Goal: Register for event/course

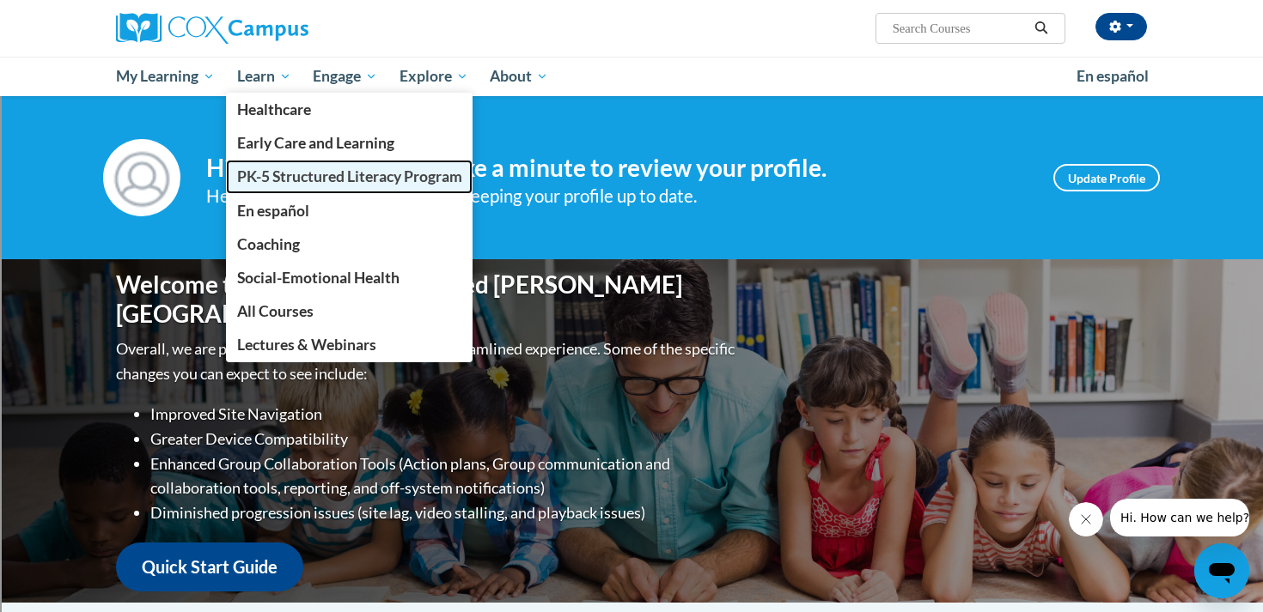
click at [280, 179] on span "PK-5 Structured Literacy Program" at bounding box center [349, 176] width 225 height 18
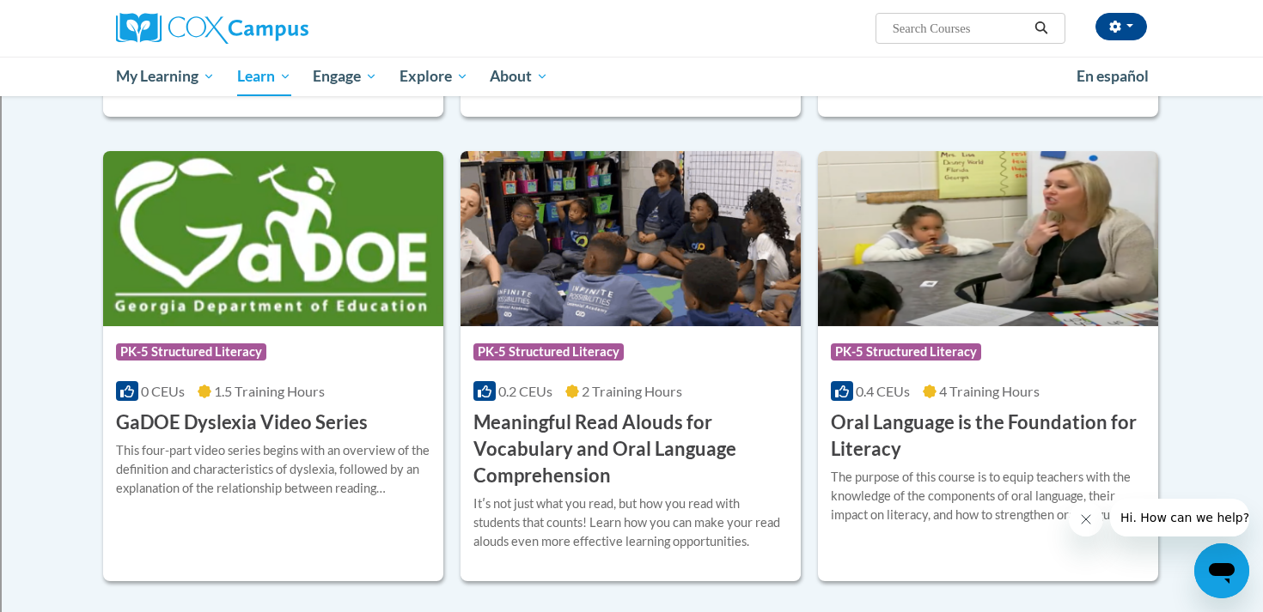
scroll to position [925, 0]
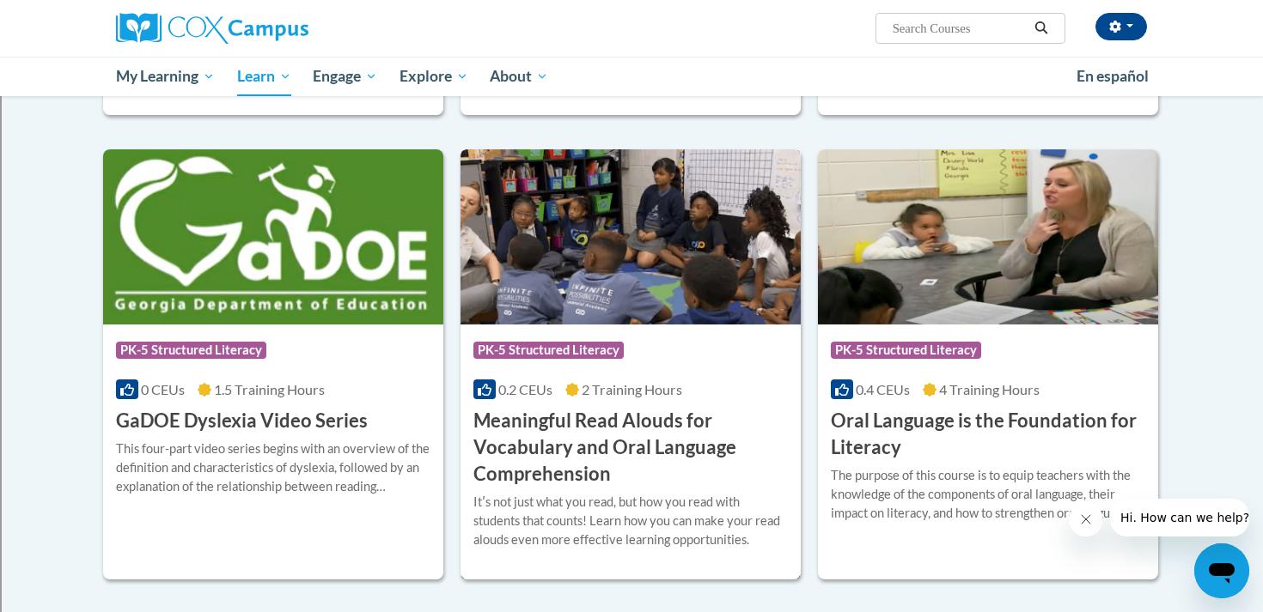
click at [631, 266] on img at bounding box center [630, 236] width 340 height 175
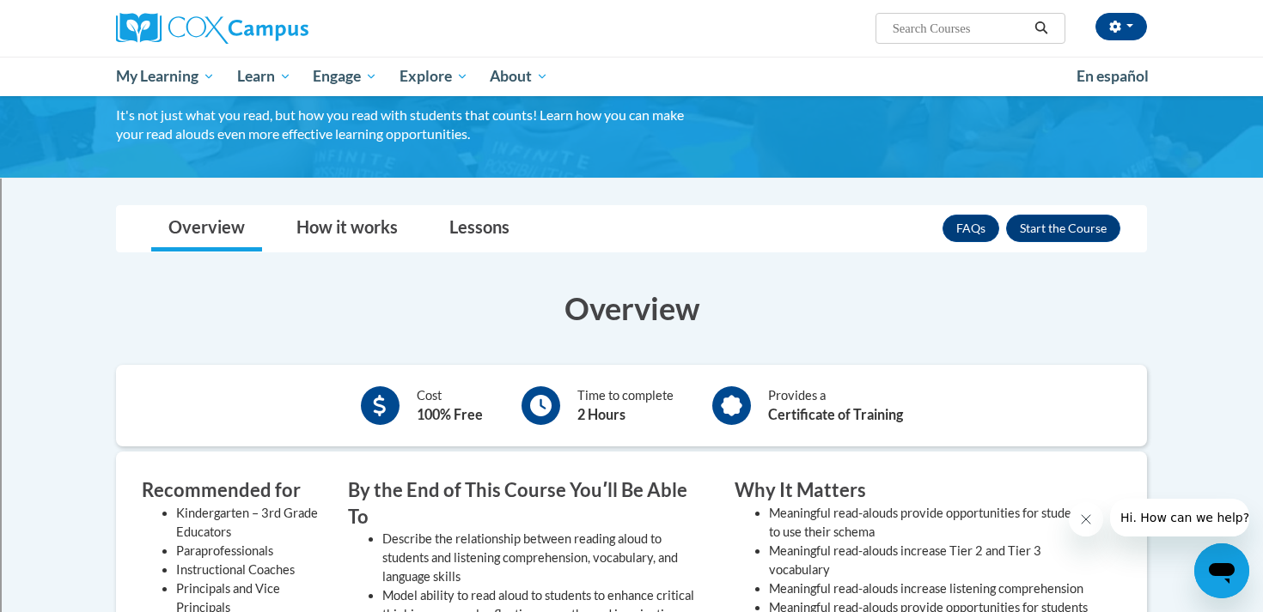
scroll to position [218, 0]
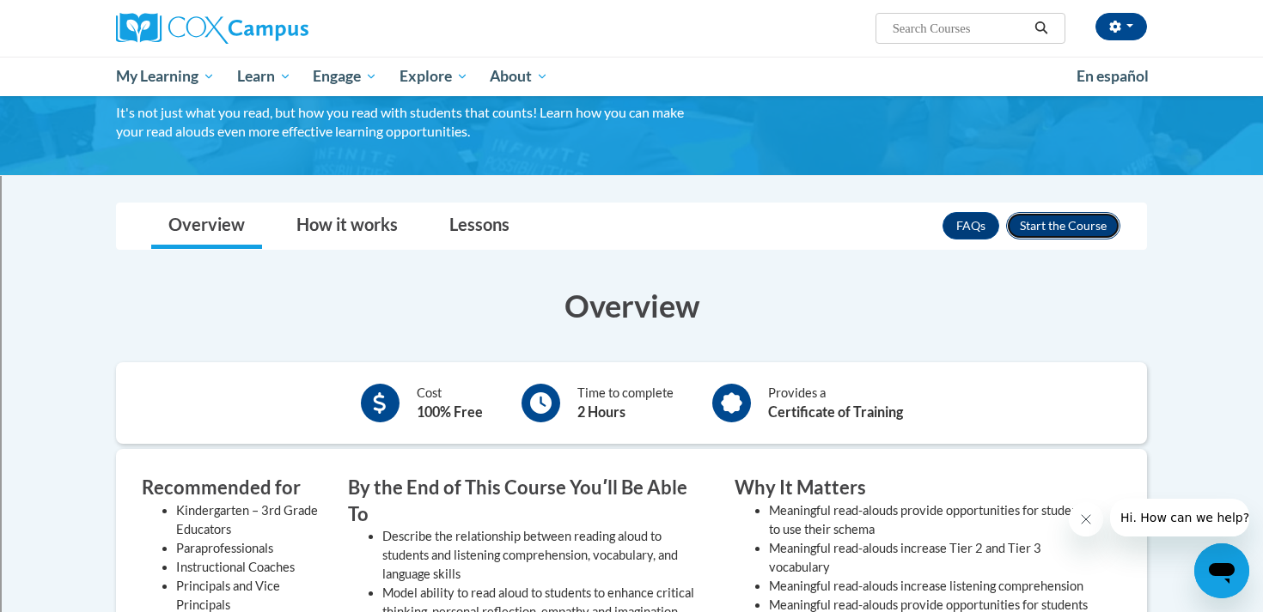
click at [1056, 228] on button "Enroll" at bounding box center [1063, 225] width 114 height 27
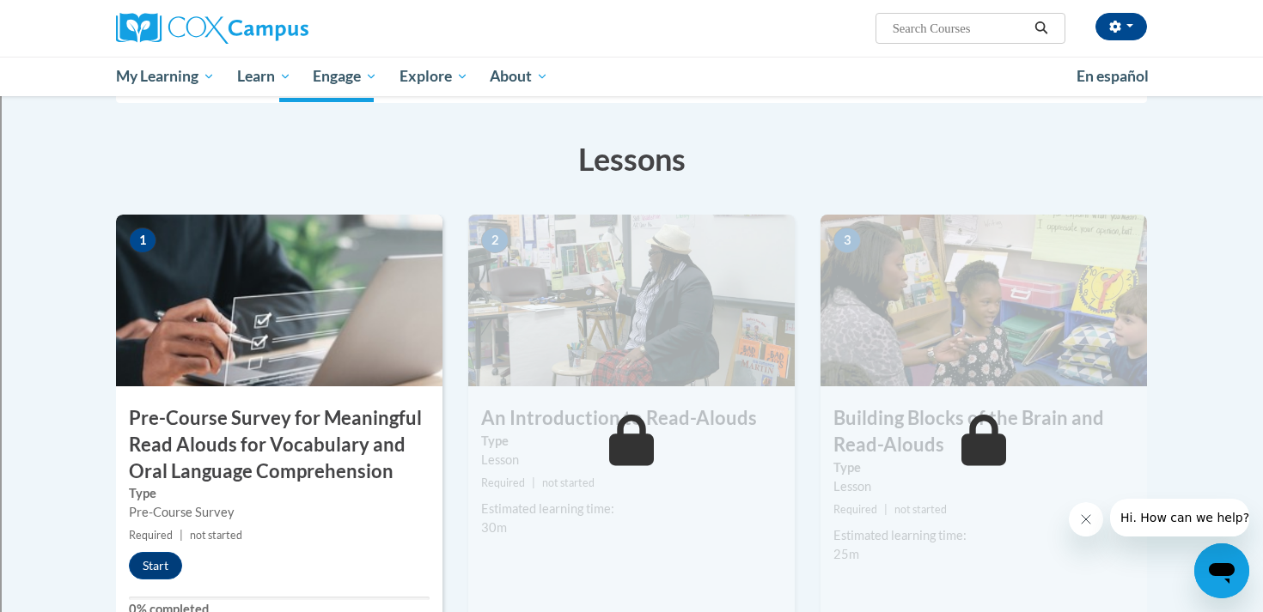
scroll to position [290, 0]
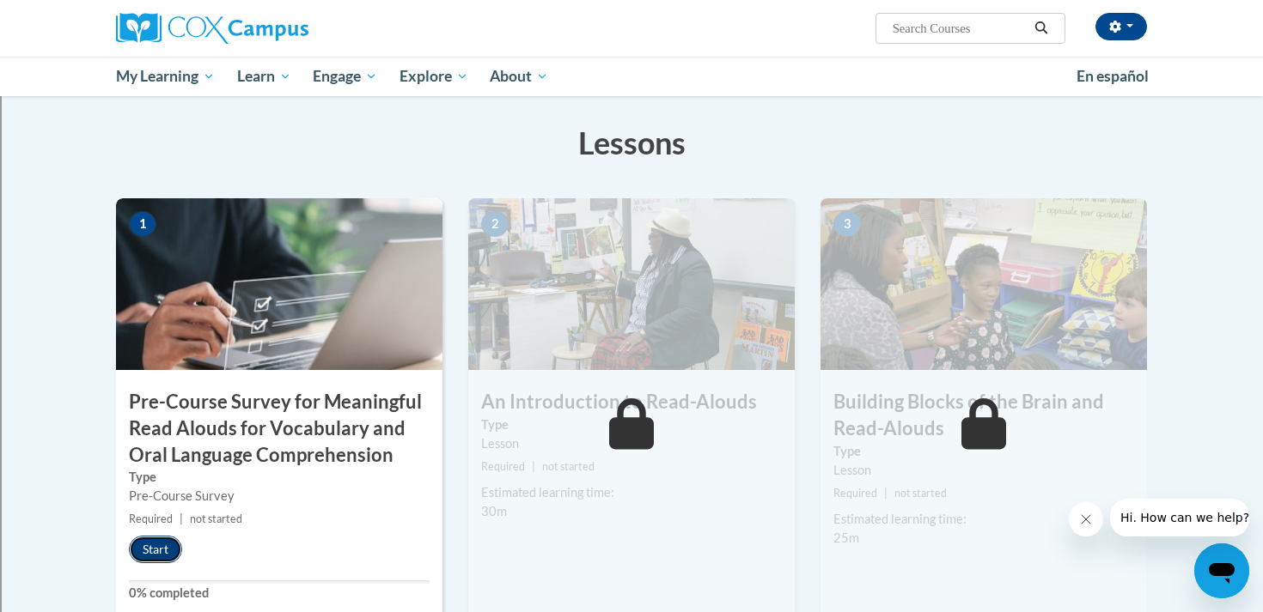
click at [170, 551] on button "Start" at bounding box center [155, 549] width 53 height 27
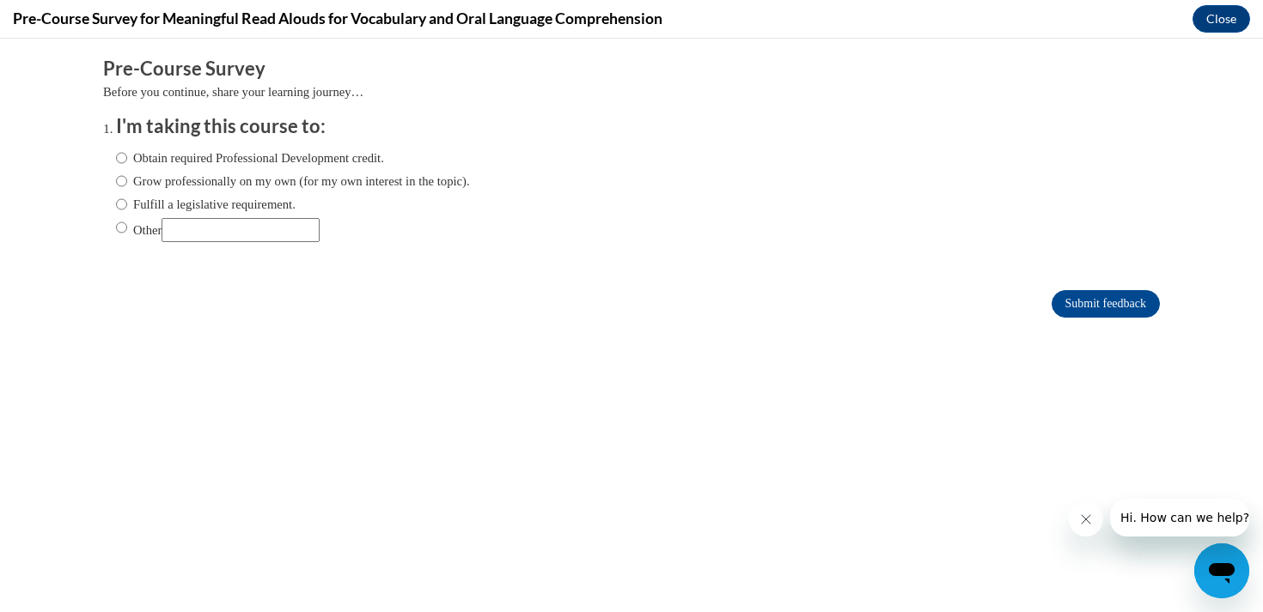
scroll to position [0, 0]
click at [186, 180] on label "Grow professionally on my own (for my own interest in the topic)." at bounding box center [293, 181] width 354 height 19
click at [127, 180] on input "Grow professionally on my own (for my own interest in the topic)." at bounding box center [121, 181] width 11 height 19
radio input "true"
click at [161, 159] on label "Obtain required Professional Development credit." at bounding box center [250, 158] width 268 height 19
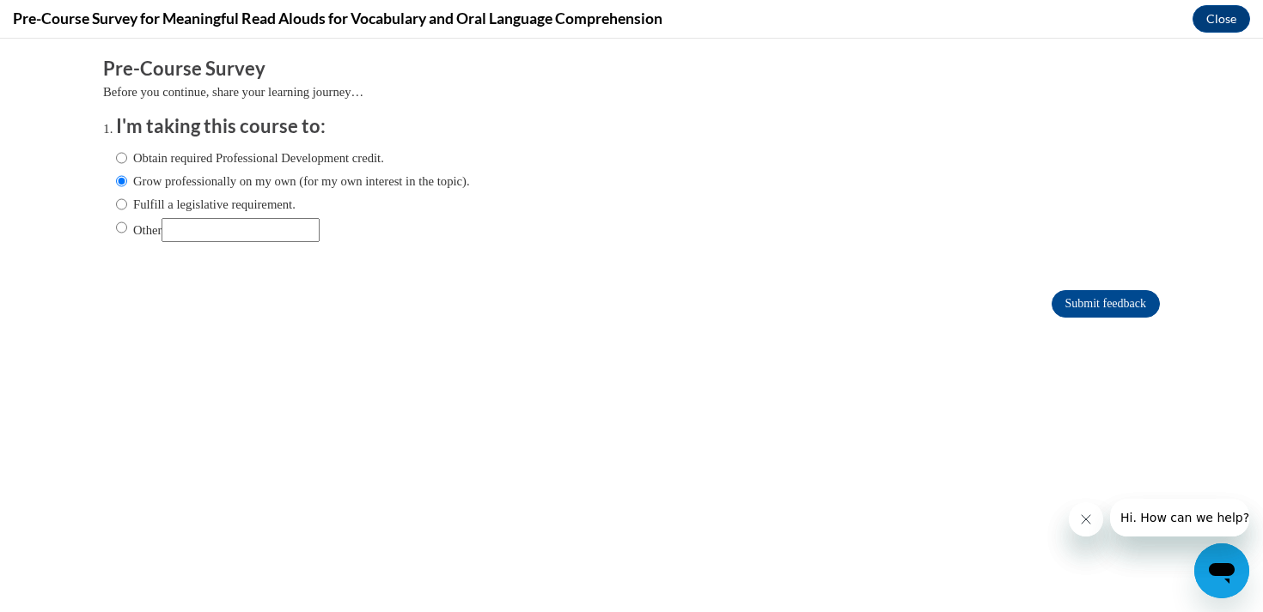
click at [127, 159] on input "Obtain required Professional Development credit." at bounding box center [121, 158] width 11 height 19
radio input "true"
click at [247, 204] on label "Fulfill a legislative requirement." at bounding box center [206, 204] width 180 height 19
click at [127, 204] on input "Fulfill a legislative requirement." at bounding box center [121, 204] width 11 height 19
radio input "true"
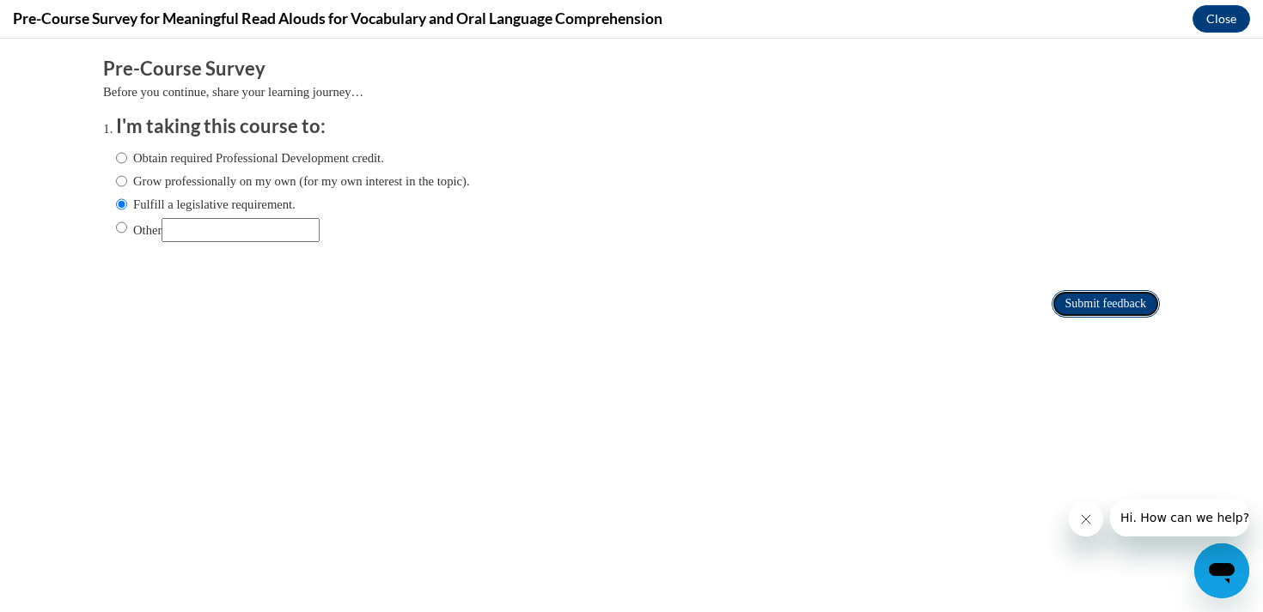
click at [1141, 303] on input "Submit feedback" at bounding box center [1105, 303] width 108 height 27
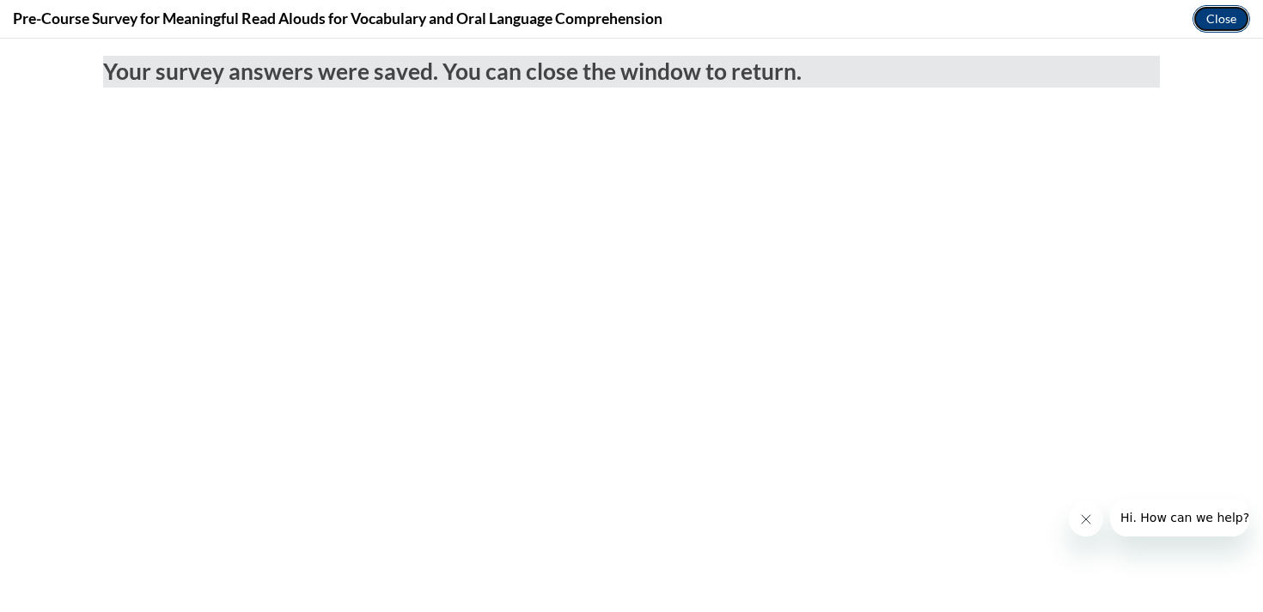
click at [1219, 18] on button "Close" at bounding box center [1221, 18] width 58 height 27
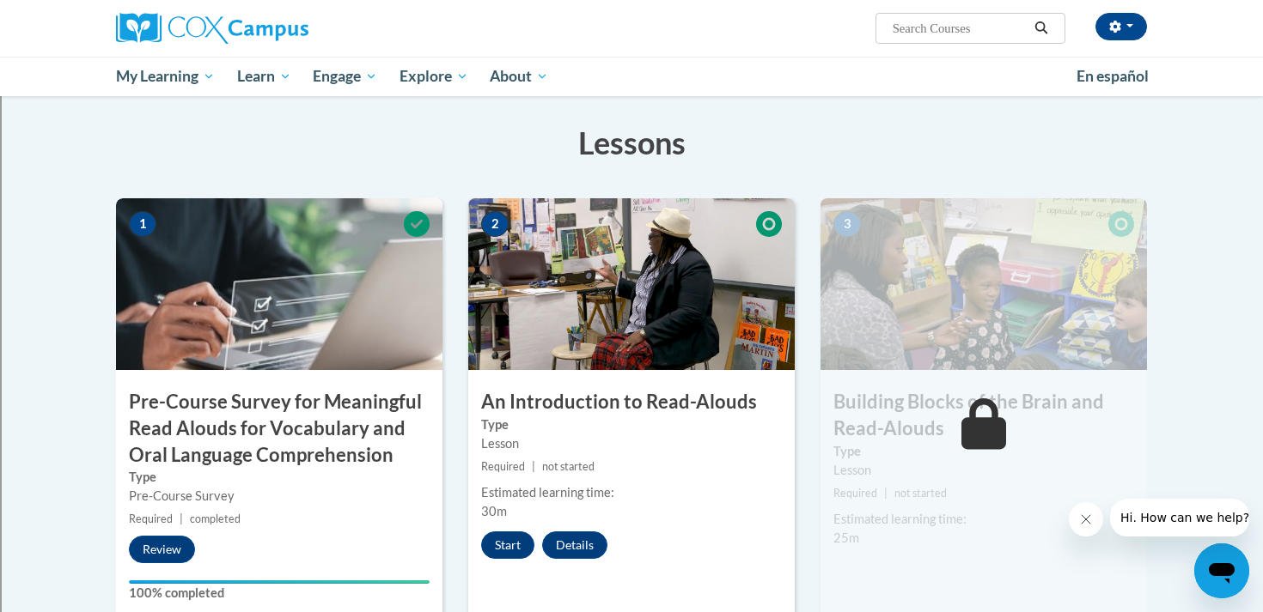
click at [478, 558] on div "Start Details Feedback" at bounding box center [548, 545] width 161 height 27
click at [496, 551] on button "Start" at bounding box center [507, 545] width 53 height 27
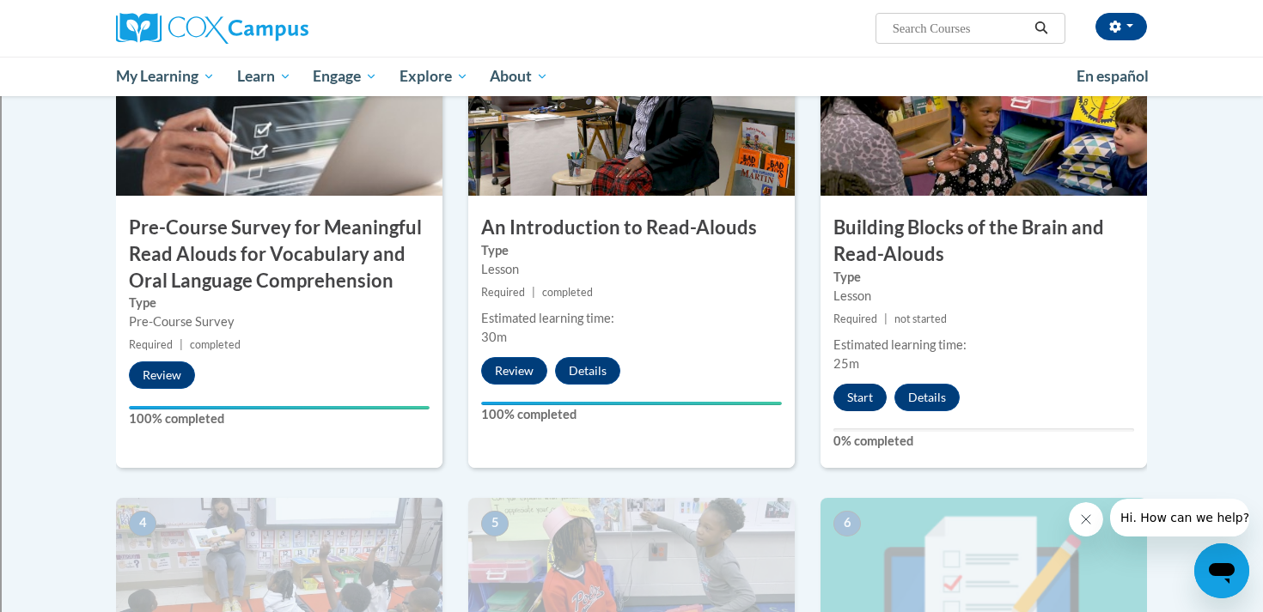
scroll to position [471, 0]
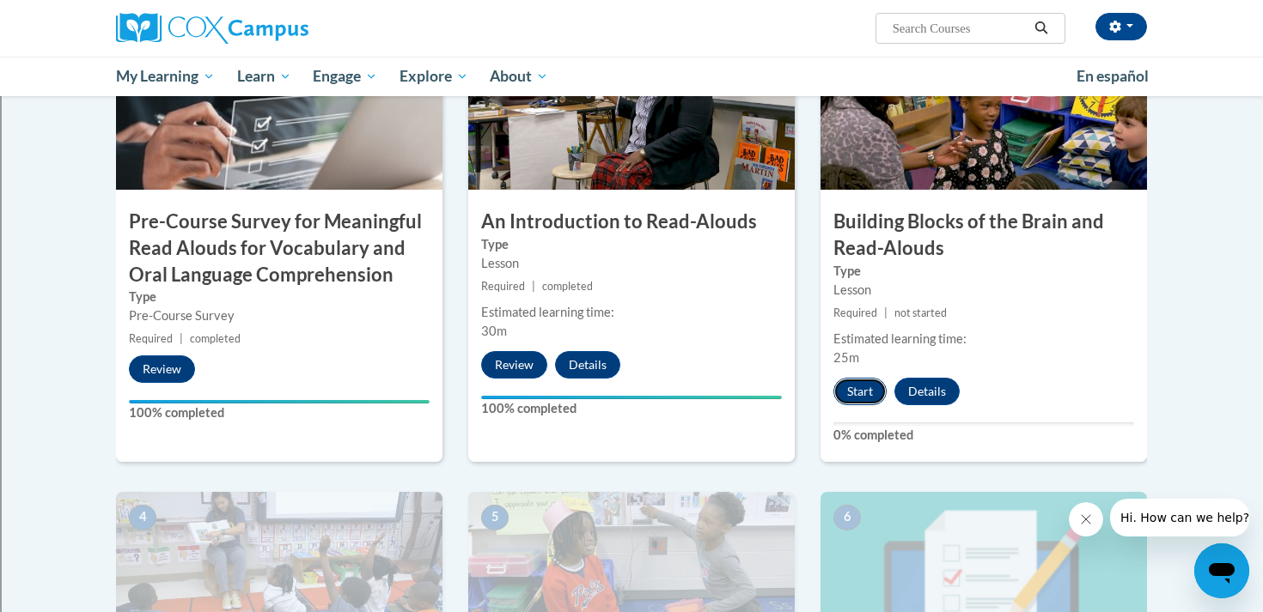
click at [846, 387] on button "Start" at bounding box center [859, 391] width 53 height 27
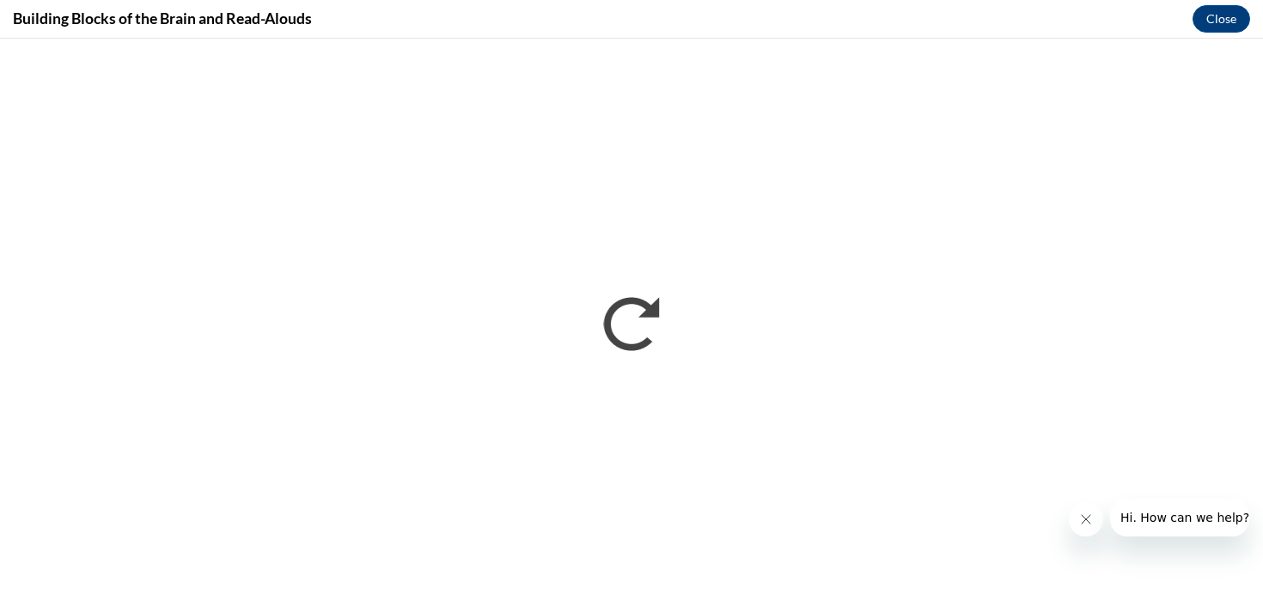
scroll to position [0, 0]
